Goal: Task Accomplishment & Management: Use online tool/utility

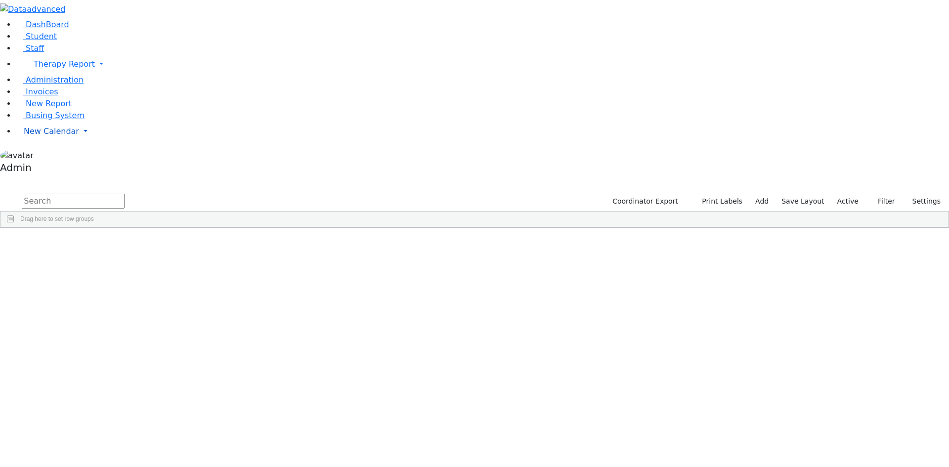
click at [42, 69] on span "New Calendar" at bounding box center [64, 63] width 61 height 9
click at [47, 156] on span "Calendar" at bounding box center [39, 150] width 36 height 9
click at [34, 69] on span "New Calendar" at bounding box center [64, 63] width 61 height 9
click at [38, 156] on span "Calendar" at bounding box center [39, 150] width 36 height 9
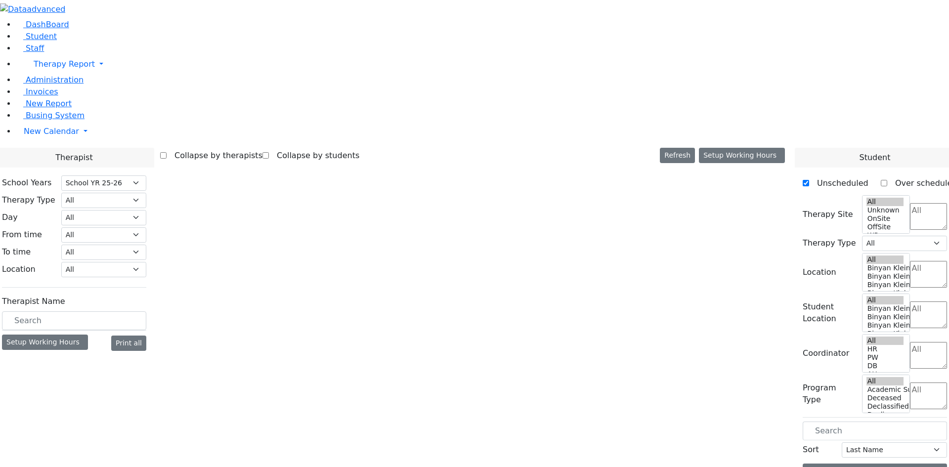
select select "212"
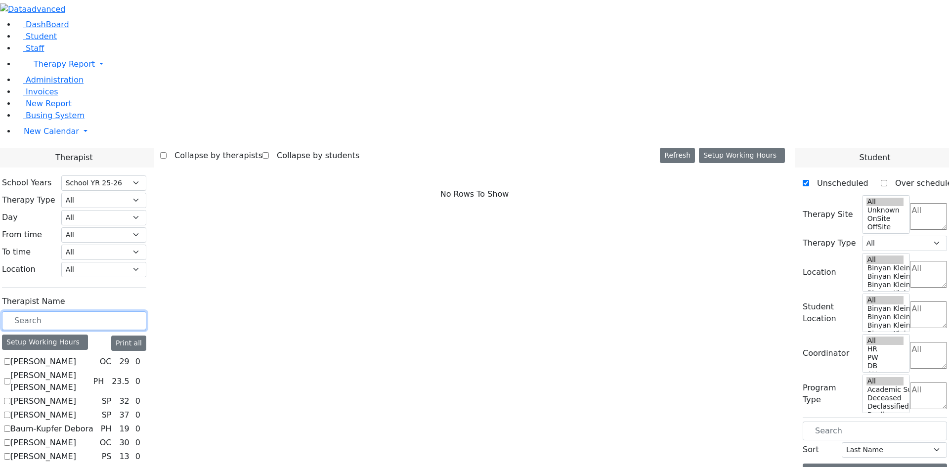
click at [146, 311] on input "text" at bounding box center [74, 320] width 144 height 19
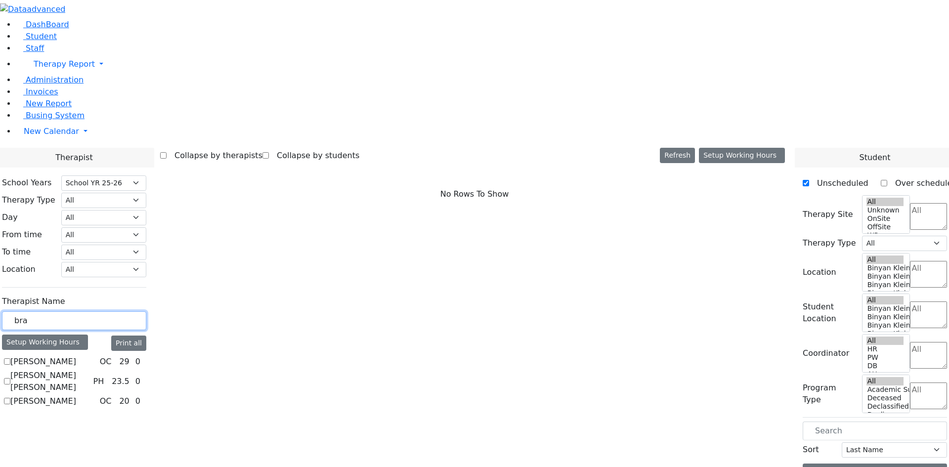
type input "bra"
click at [120, 356] on div "Abramczyk ZC OC 29 0 Abramsky Sara Chana PH 23.5 0" at bounding box center [74, 381] width 144 height 51
click at [76, 395] on label "Jacknis Brana" at bounding box center [43, 401] width 66 height 12
click at [10, 398] on input "Jacknis Brana" at bounding box center [7, 401] width 6 height 6
checkbox input "true"
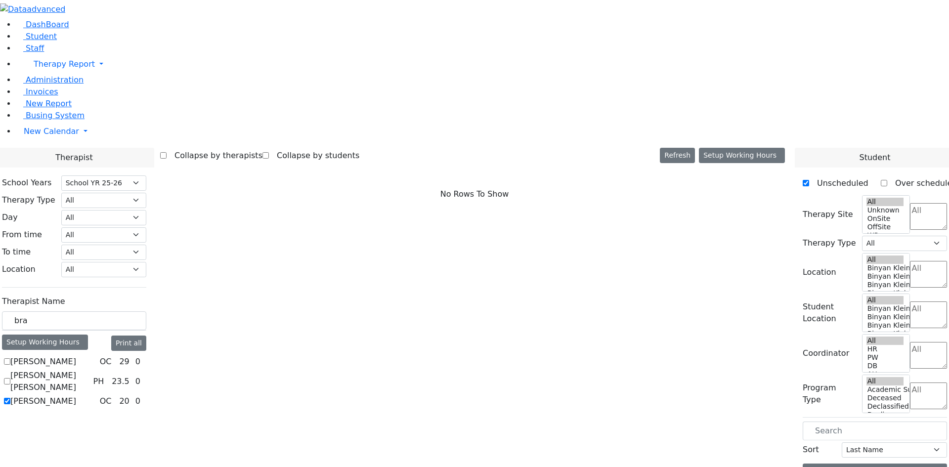
select select "1"
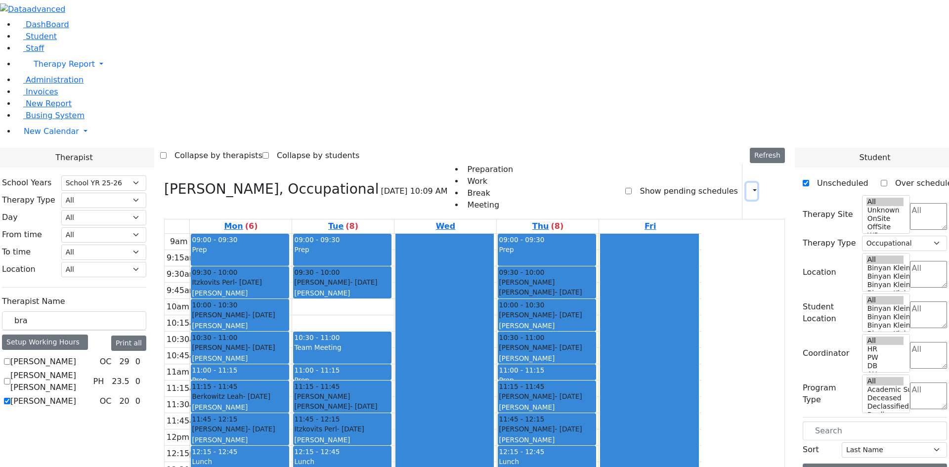
click at [748, 183] on button "button" at bounding box center [751, 191] width 11 height 17
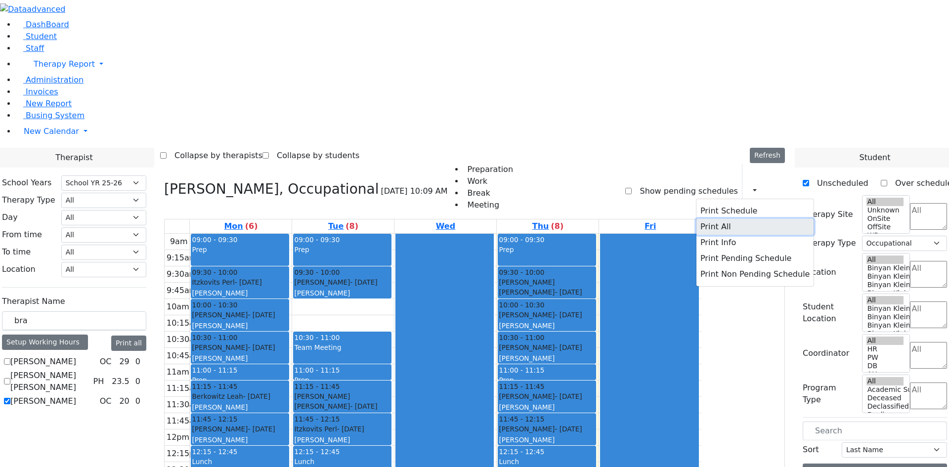
click at [720, 219] on button "Print All" at bounding box center [754, 227] width 117 height 16
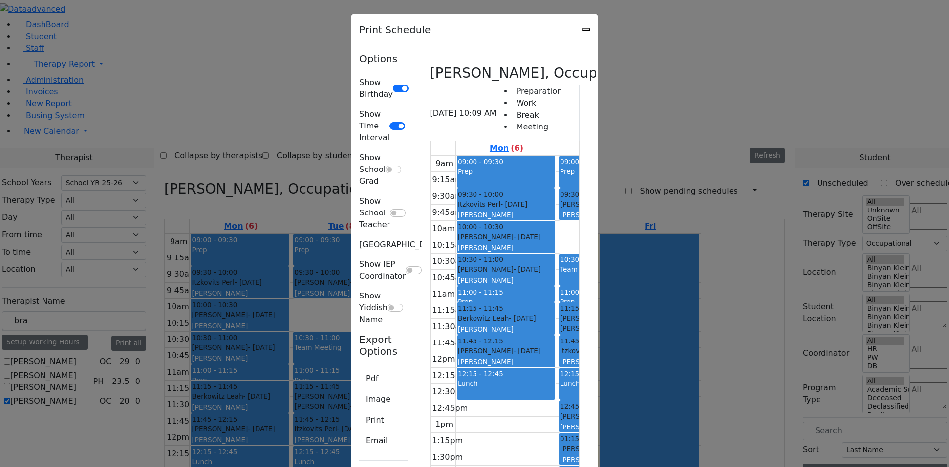
click at [585, 30] on icon "Close" at bounding box center [585, 30] width 0 height 0
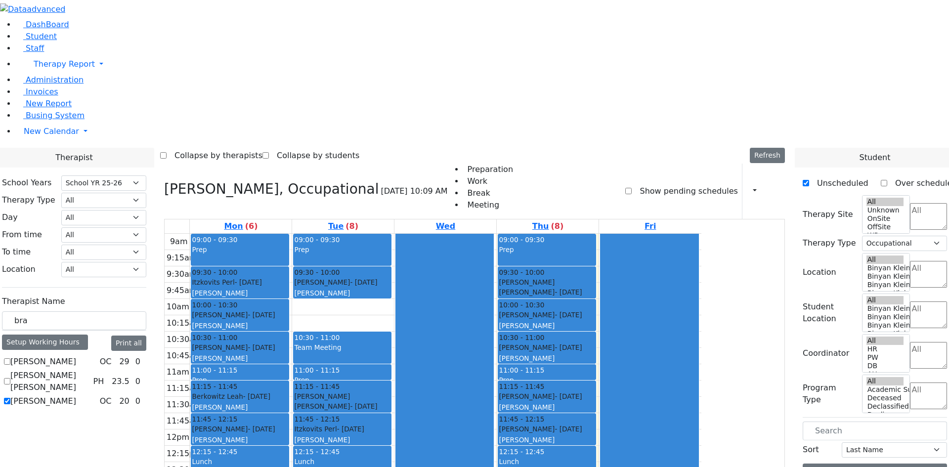
click at [76, 395] on label "Jacknis Brana" at bounding box center [43, 401] width 66 height 12
click at [10, 398] on input "Jacknis Brana" at bounding box center [7, 401] width 6 height 6
checkbox input "false"
select select
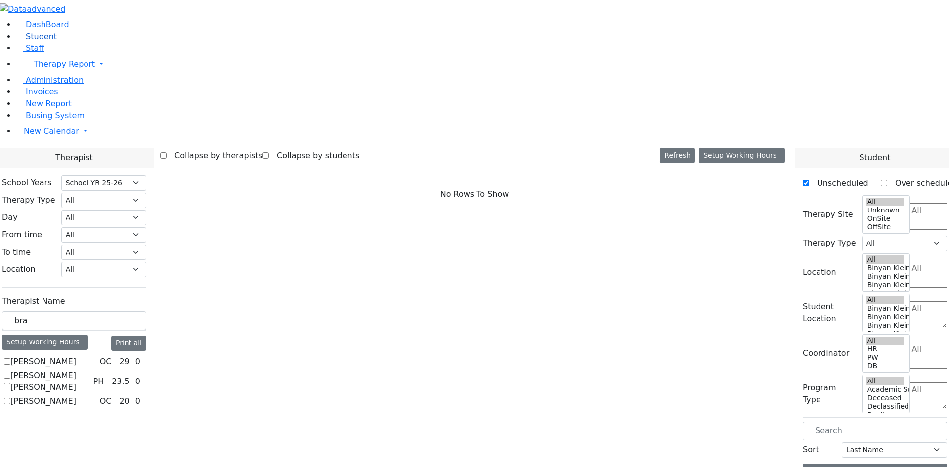
click at [44, 41] on span "Student" at bounding box center [41, 36] width 31 height 9
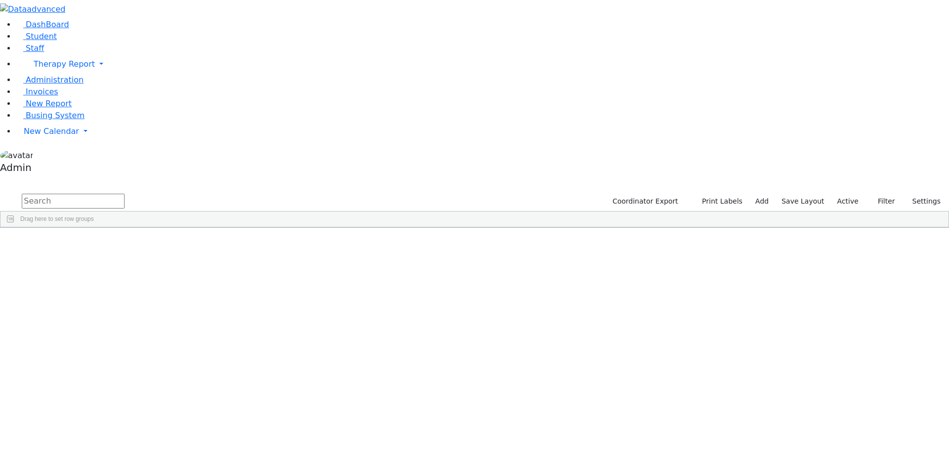
click at [125, 194] on input "text" at bounding box center [73, 201] width 103 height 15
click at [163, 244] on div "[PERSON_NAME]" at bounding box center [122, 251] width 81 height 14
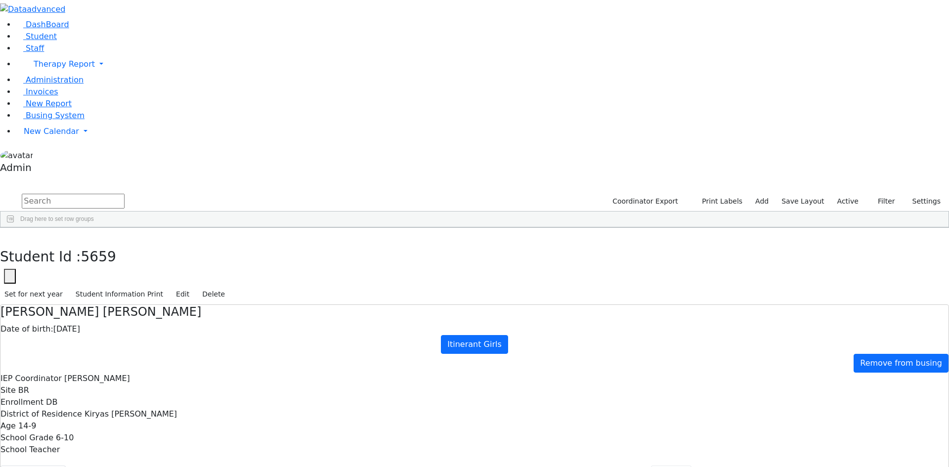
click at [651, 465] on button "Forms" at bounding box center [671, 475] width 41 height 21
type input "Mrs. Miriam Ackerman"
